Goal: Task Accomplishment & Management: Complete application form

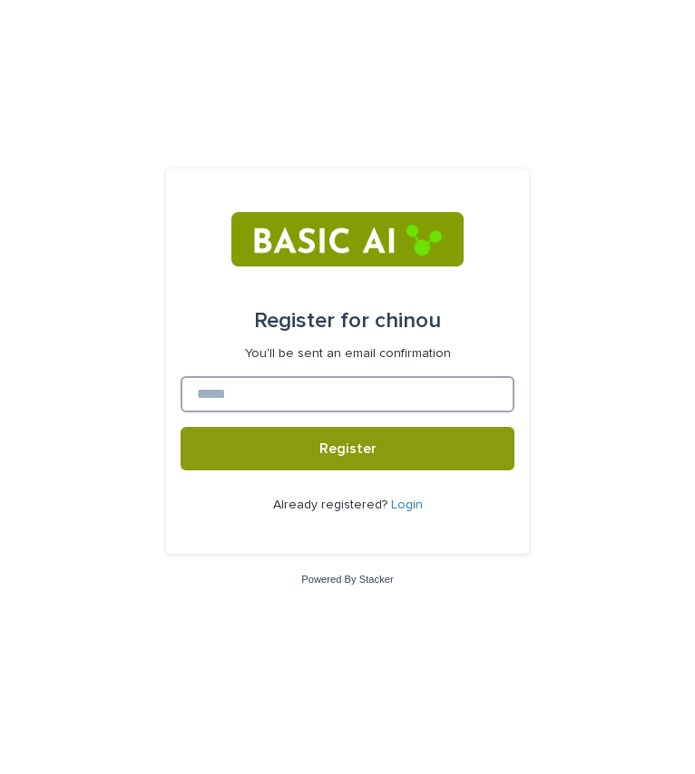
click at [310, 399] on input at bounding box center [347, 394] width 334 height 36
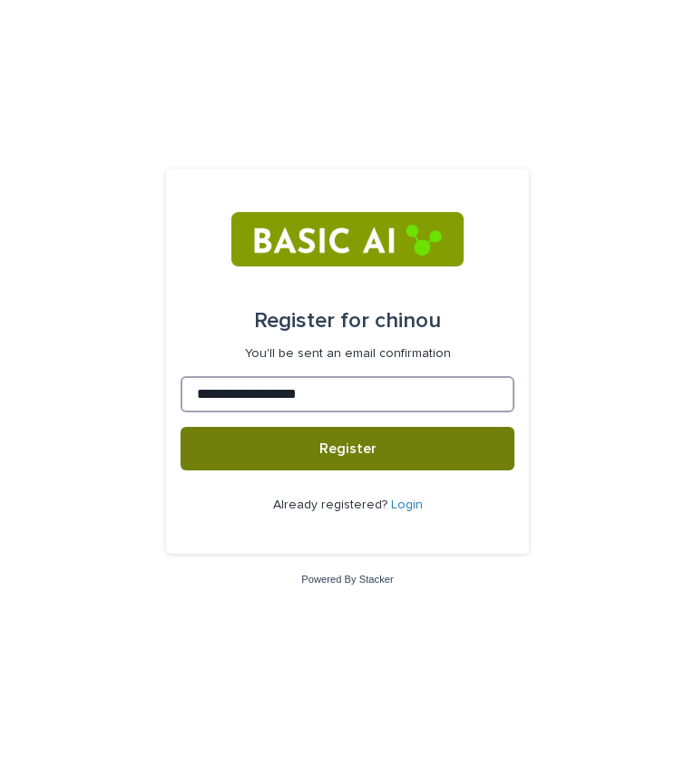
type input "**********"
click at [343, 461] on button "Register" at bounding box center [347, 449] width 334 height 44
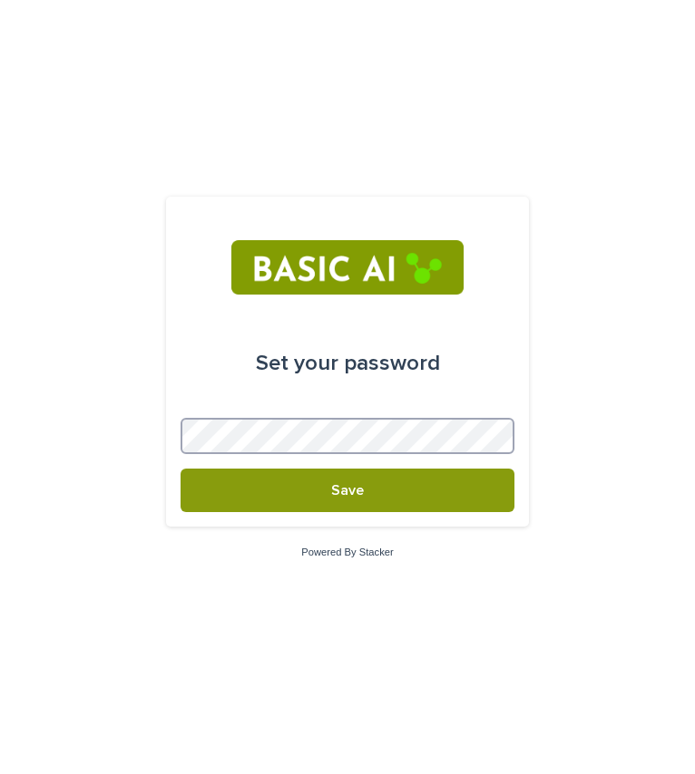
click at [180, 469] on button "Save" at bounding box center [347, 491] width 334 height 44
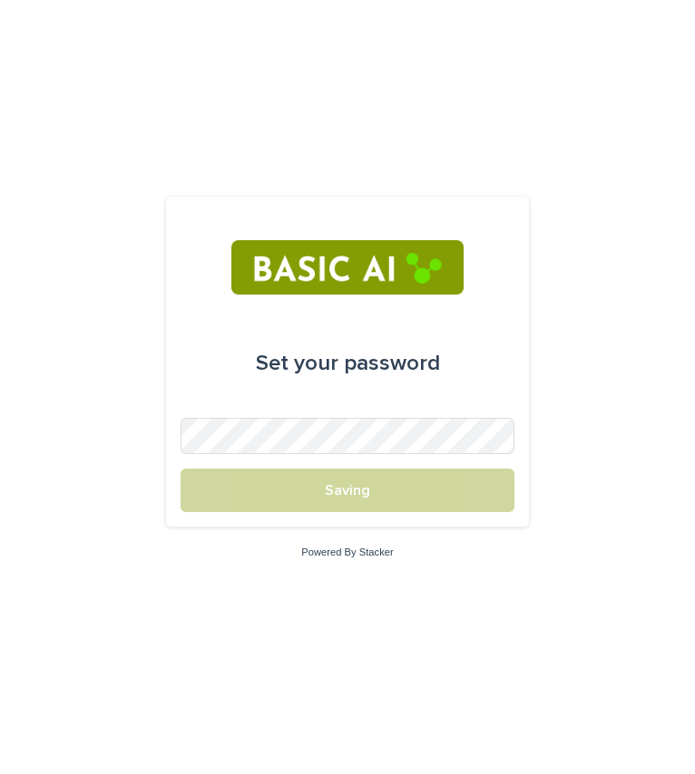
click at [573, 474] on div "Set your password Saving Powered By Stacker" at bounding box center [347, 387] width 695 height 774
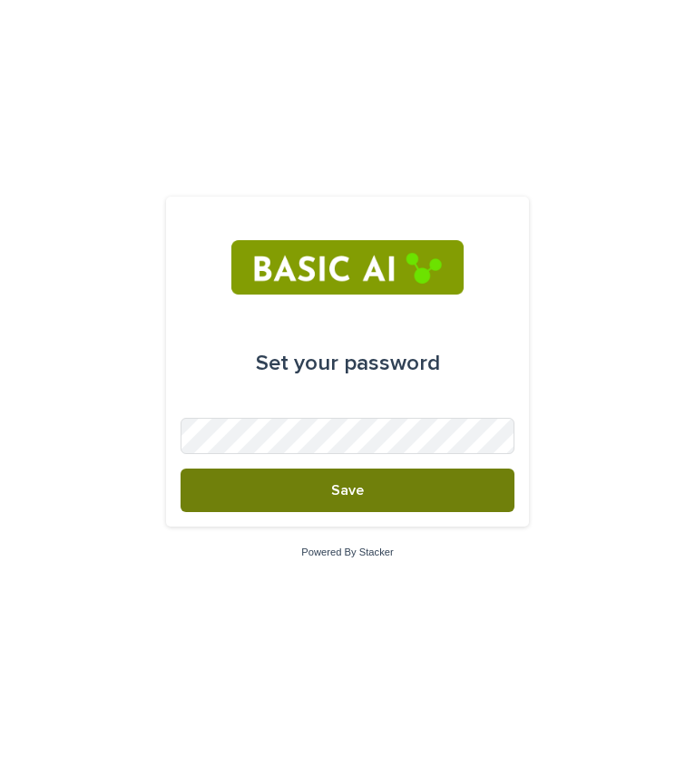
click at [327, 484] on button "Save" at bounding box center [347, 491] width 334 height 44
